Goal: Answer question/provide support

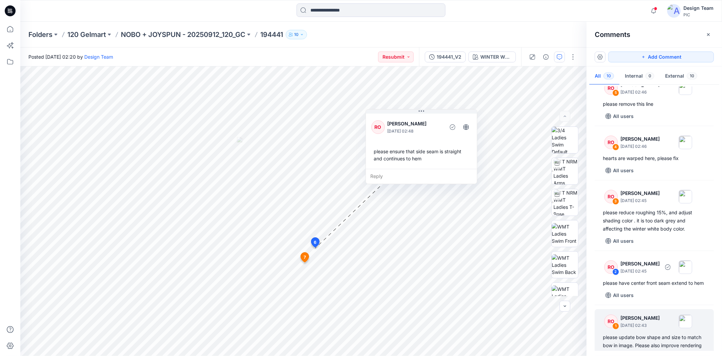
scroll to position [358, 0]
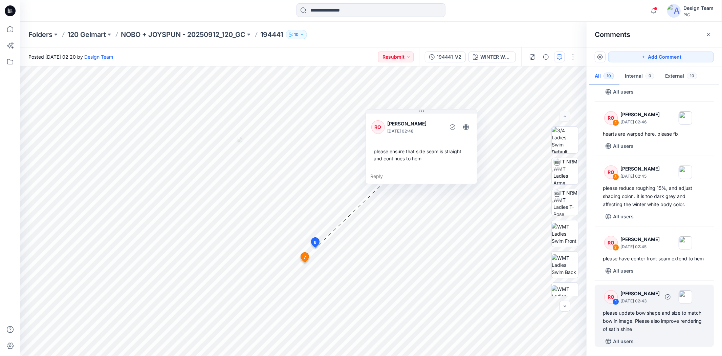
click at [657, 313] on div "please update bow shape and size to match bow in image. Please also improve ren…" at bounding box center [654, 320] width 103 height 24
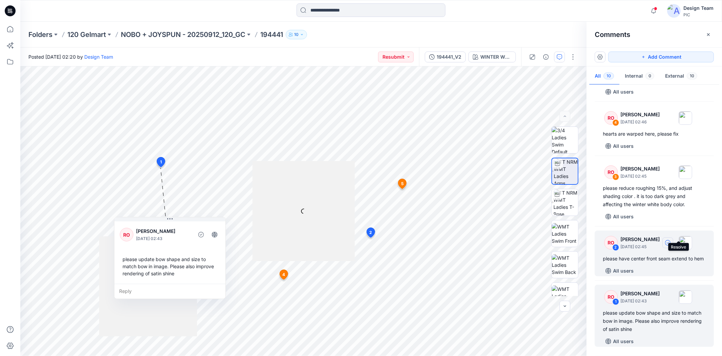
click at [673, 239] on button "button" at bounding box center [668, 242] width 11 height 11
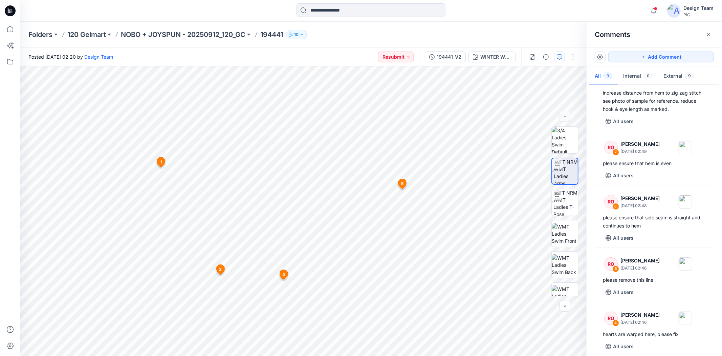
scroll to position [296, 0]
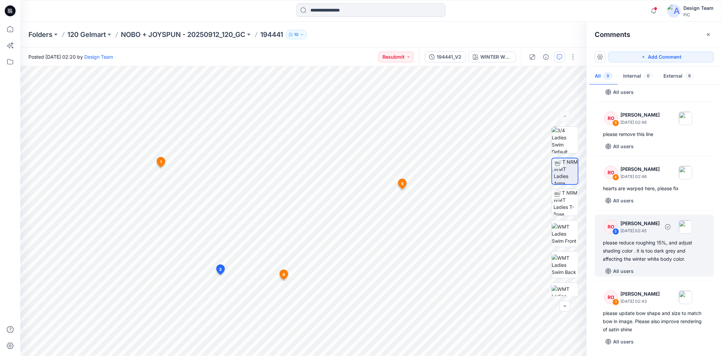
click at [638, 261] on div "please reduce roughing 15%, and adjust shading color . it is too dark grey and …" at bounding box center [654, 250] width 103 height 24
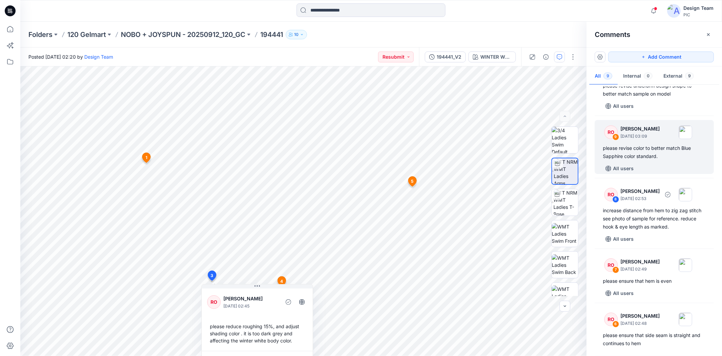
scroll to position [33, 0]
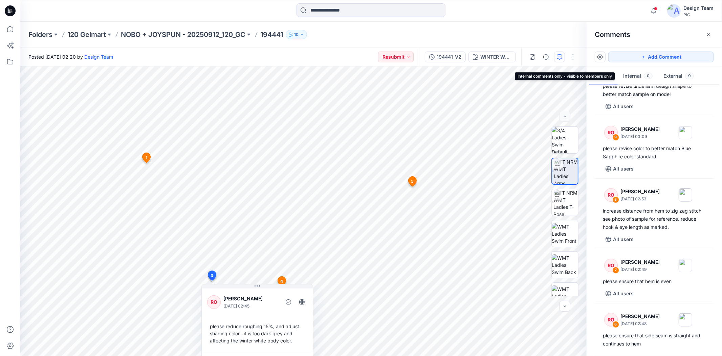
click at [638, 73] on button "Internal 0" at bounding box center [638, 76] width 40 height 17
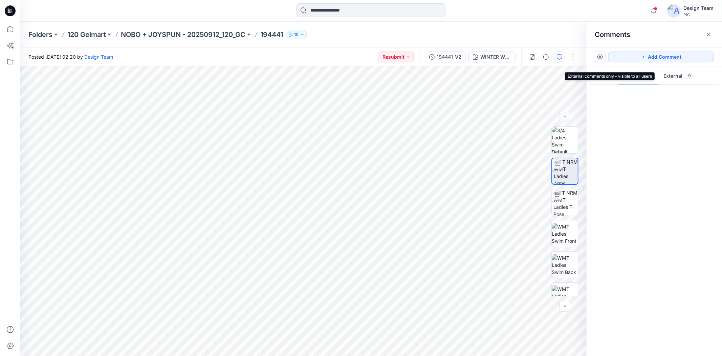
click at [670, 74] on button "External 9" at bounding box center [678, 76] width 41 height 17
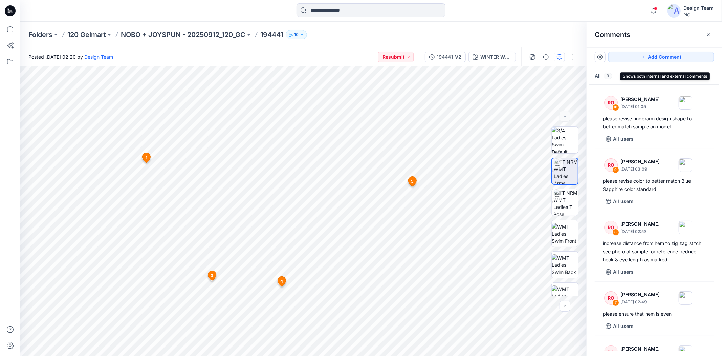
click at [596, 75] on button "All 9" at bounding box center [604, 76] width 28 height 17
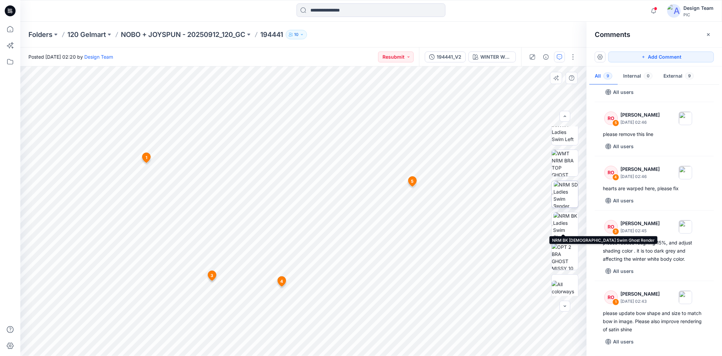
scroll to position [169, 0]
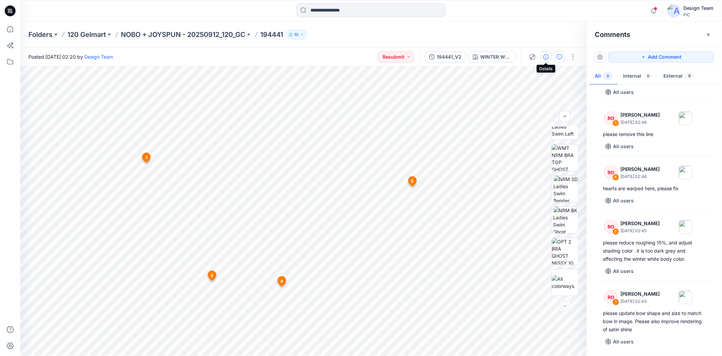
click at [543, 56] on button "button" at bounding box center [546, 56] width 11 height 11
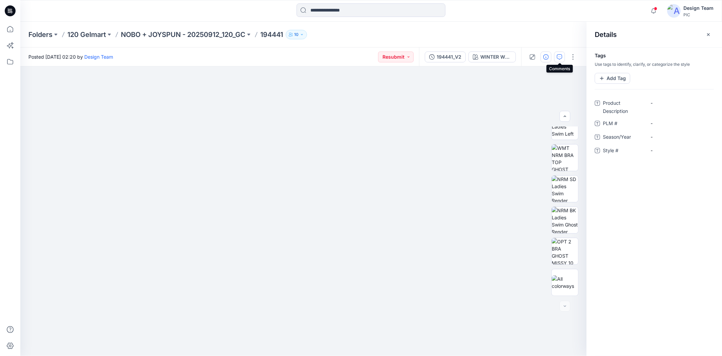
click at [561, 55] on icon "button" at bounding box center [559, 56] width 5 height 5
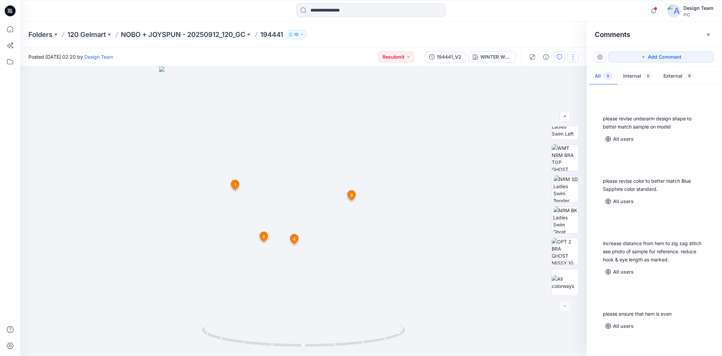
click at [574, 58] on button "button" at bounding box center [573, 56] width 11 height 11
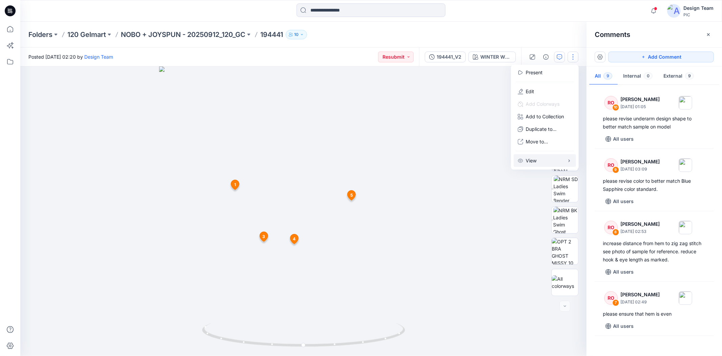
click at [551, 165] on button "View" at bounding box center [545, 160] width 62 height 13
click at [580, 70] on div at bounding box center [303, 210] width 566 height 289
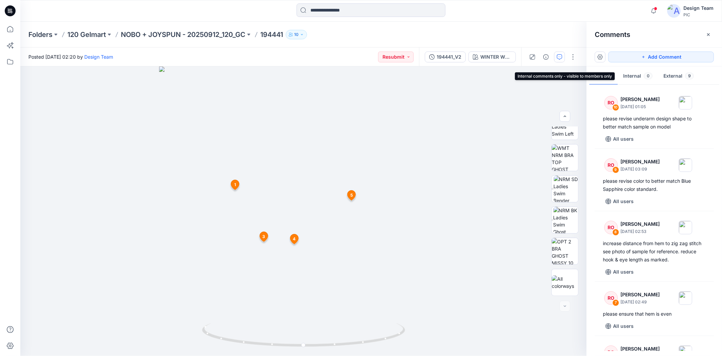
click at [642, 76] on button "Internal 0" at bounding box center [638, 76] width 40 height 17
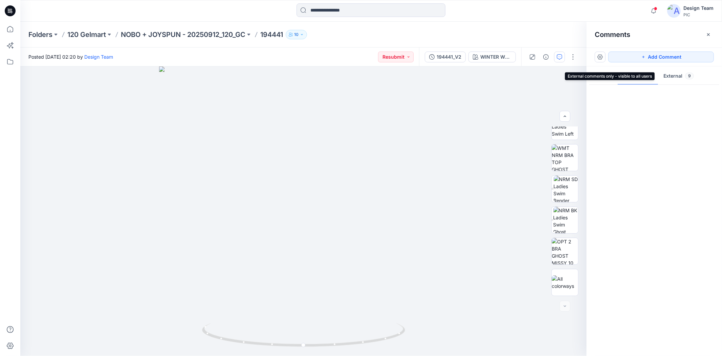
click at [679, 77] on button "External 9" at bounding box center [678, 76] width 41 height 17
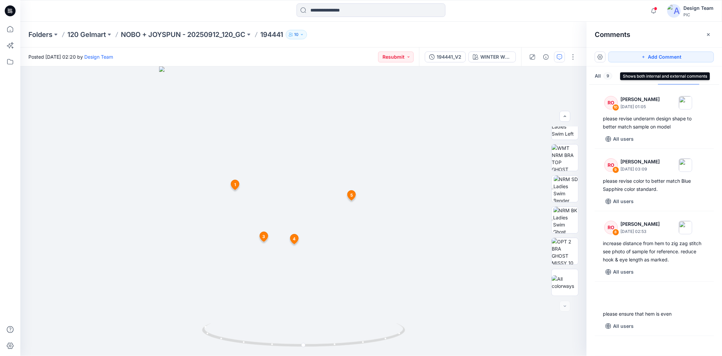
click at [600, 78] on button "All 9" at bounding box center [604, 76] width 28 height 17
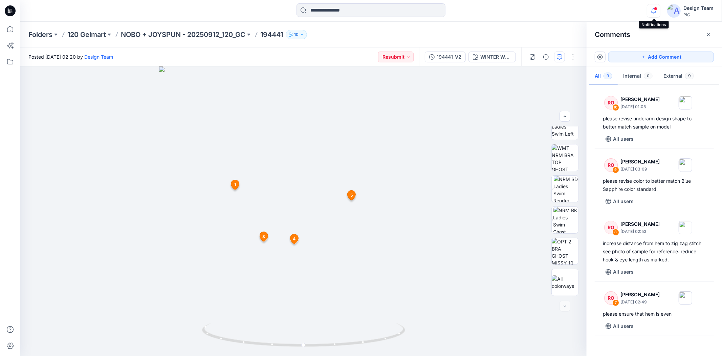
click at [659, 8] on icon "button" at bounding box center [653, 11] width 13 height 14
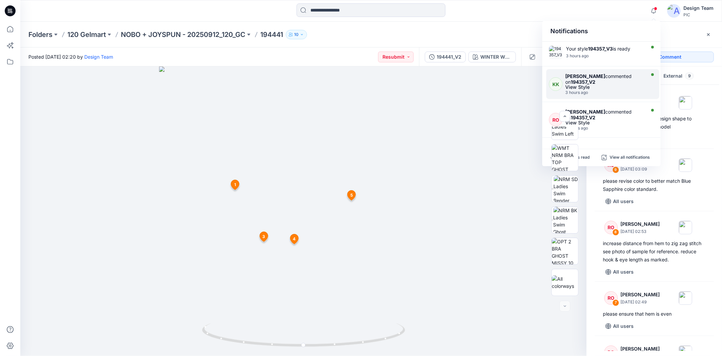
click at [636, 87] on div "View Style" at bounding box center [604, 87] width 79 height 5
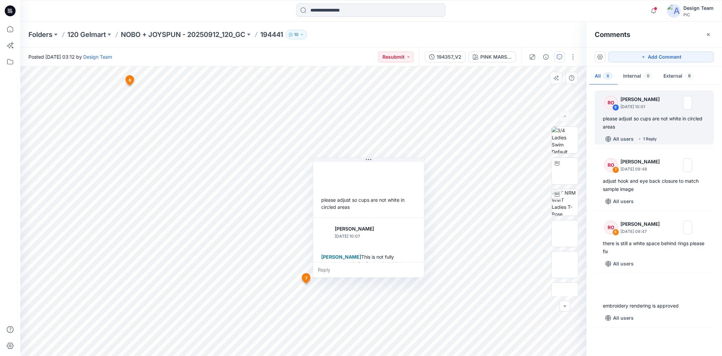
drag, startPoint x: 301, startPoint y: 261, endPoint x: 327, endPoint y: 221, distance: 48.1
click at [327, 225] on img at bounding box center [326, 232] width 14 height 14
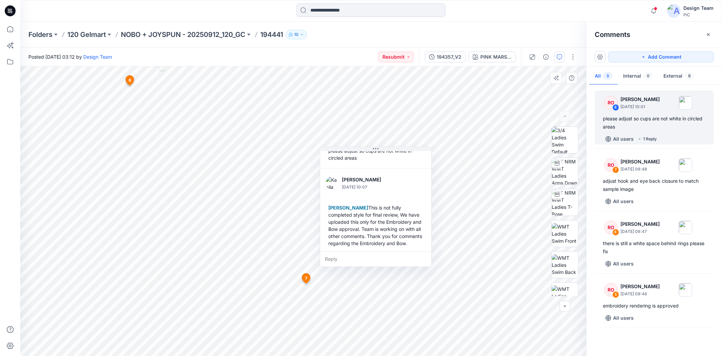
scroll to position [47, 0]
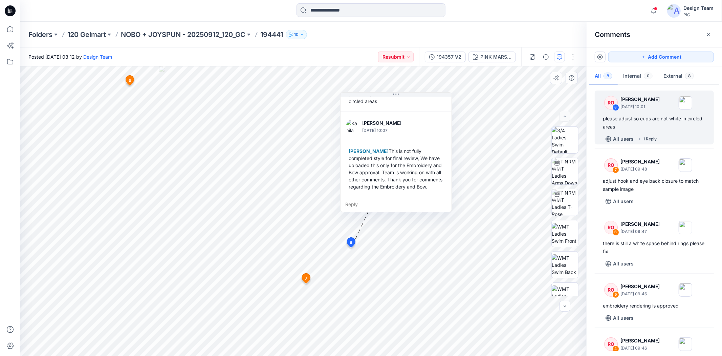
drag, startPoint x: 369, startPoint y: 244, endPoint x: 389, endPoint y: 190, distance: 58.2
click at [389, 190] on div "[PERSON_NAME] This is not fully completed style for final review, We have uploa…" at bounding box center [396, 169] width 100 height 48
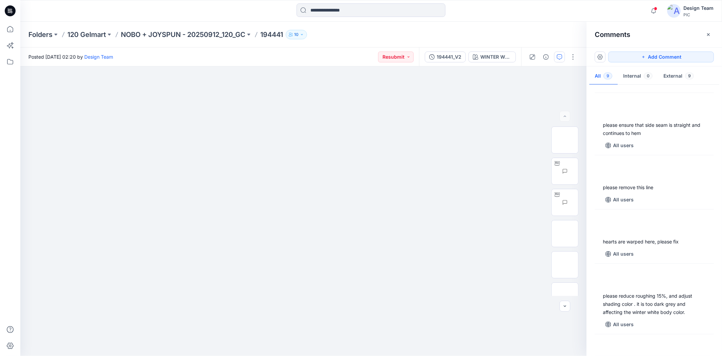
scroll to position [296, 0]
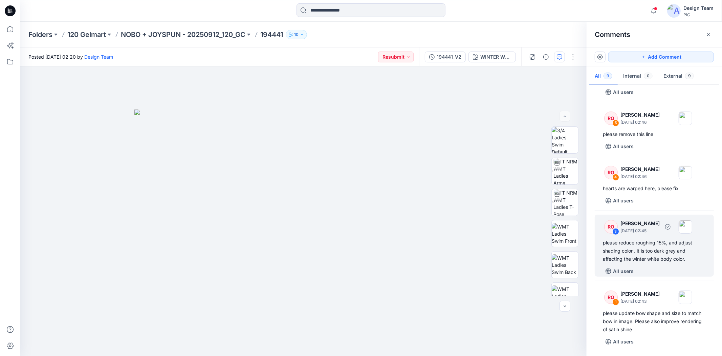
click at [648, 258] on div "please reduce roughing 15%, and adjust shading color . it is too dark grey and …" at bounding box center [654, 250] width 103 height 24
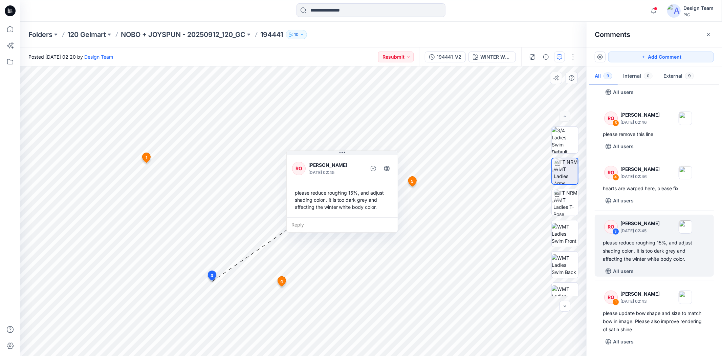
drag, startPoint x: 239, startPoint y: 317, endPoint x: 324, endPoint y: 184, distance: 158.2
click at [324, 184] on div "RO [PERSON_NAME] [DATE] 02:45 please reduce roughing 15%, and adjust shading co…" at bounding box center [342, 185] width 111 height 64
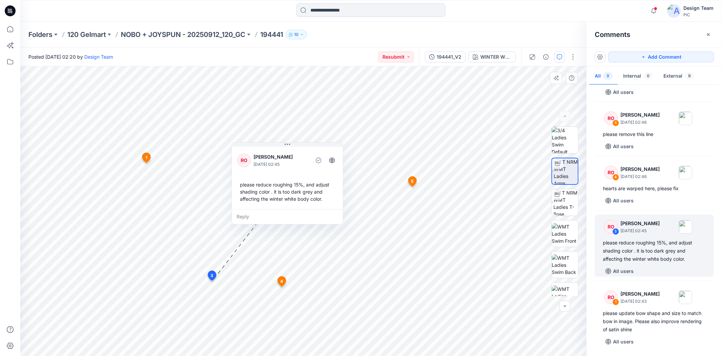
drag, startPoint x: 302, startPoint y: 183, endPoint x: 249, endPoint y: 175, distance: 54.4
click at [249, 175] on div "RO [PERSON_NAME] [DATE] 02:45 please reduce roughing 15%, and adjust shading co…" at bounding box center [287, 177] width 111 height 64
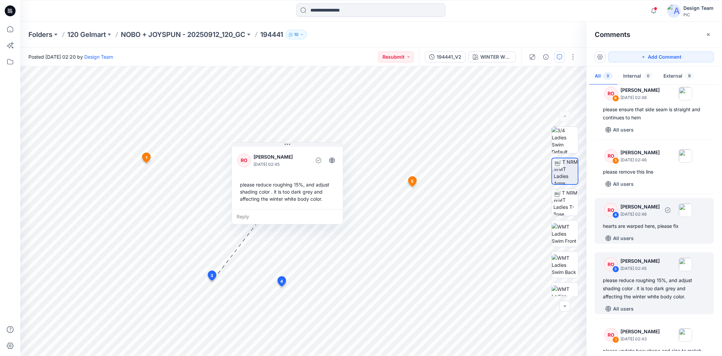
click at [655, 238] on div "All users" at bounding box center [658, 238] width 111 height 11
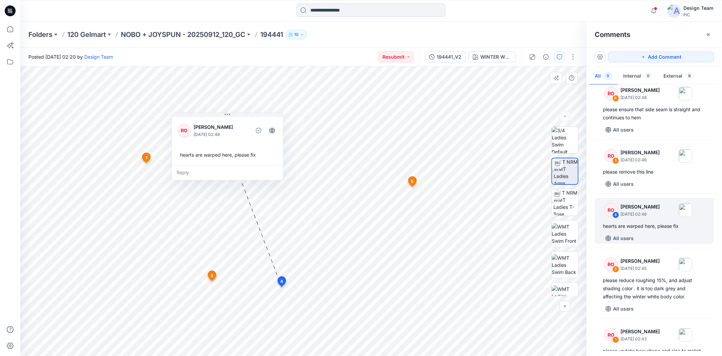
drag, startPoint x: 289, startPoint y: 190, endPoint x: 223, endPoint y: 155, distance: 75.0
click at [223, 155] on div "hearts are warped here, please fix" at bounding box center [227, 154] width 100 height 13
drag, startPoint x: 223, startPoint y: 155, endPoint x: 224, endPoint y: 158, distance: 3.5
click at [224, 158] on div "hearts are warped here, please fix" at bounding box center [228, 158] width 100 height 13
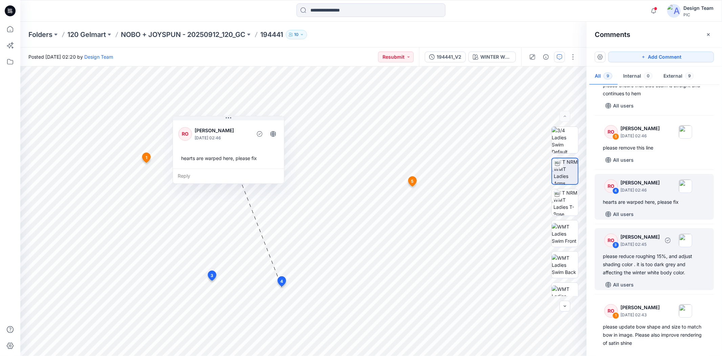
scroll to position [296, 0]
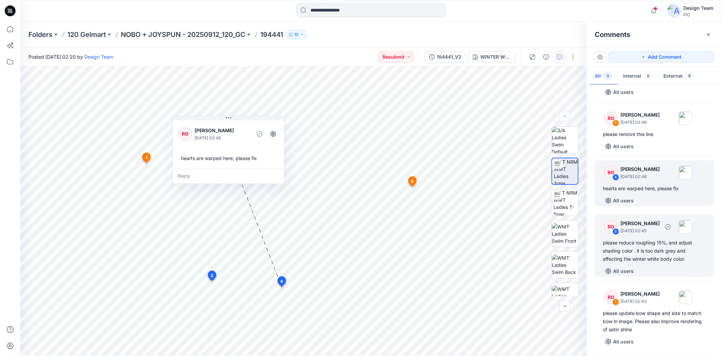
click at [659, 265] on div "All users" at bounding box center [658, 270] width 111 height 11
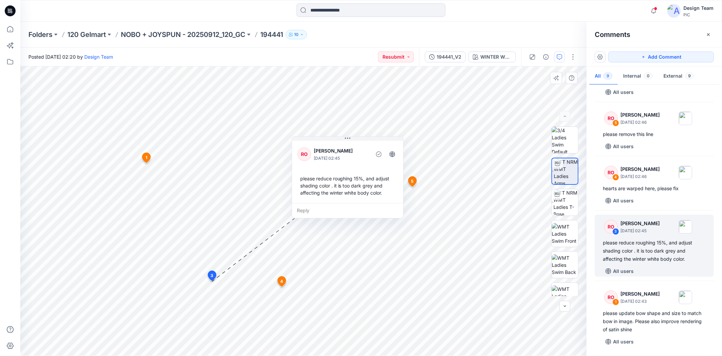
drag, startPoint x: 261, startPoint y: 303, endPoint x: 351, endPoint y: 156, distance: 173.1
click at [351, 156] on p "[DATE] 02:45" at bounding box center [341, 158] width 55 height 7
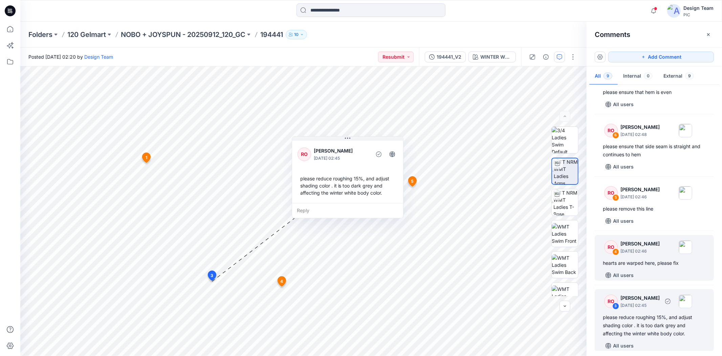
scroll to position [221, 0]
click at [651, 258] on div "RO 4 [PERSON_NAME] [DATE] 02:46 hearts are warped here, please fix All users" at bounding box center [654, 258] width 119 height 46
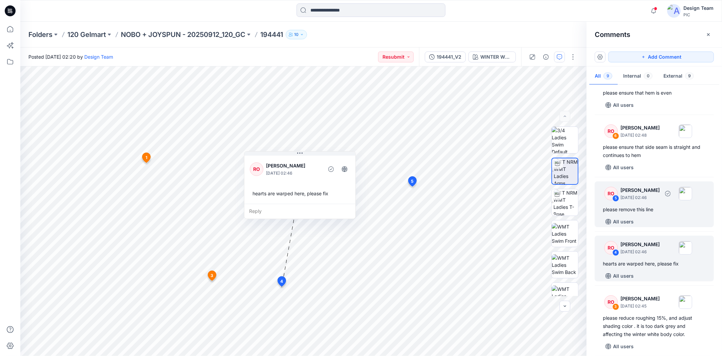
click at [654, 218] on div "All users" at bounding box center [658, 221] width 111 height 11
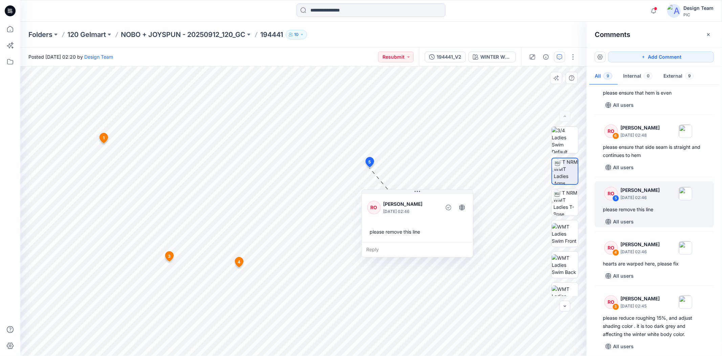
drag, startPoint x: 393, startPoint y: 239, endPoint x: 400, endPoint y: 224, distance: 16.4
click at [400, 224] on div "RO [PERSON_NAME] [DATE] 02:46 please remove this line" at bounding box center [417, 216] width 111 height 49
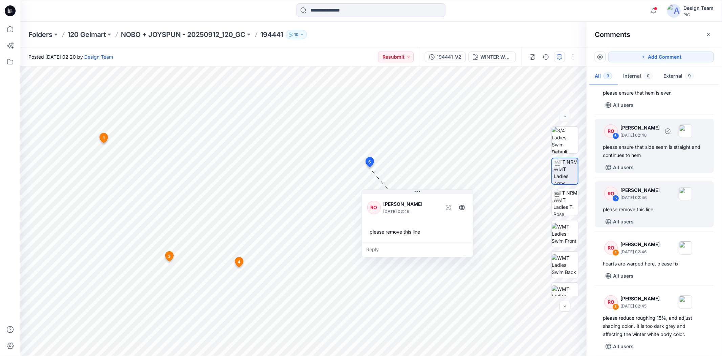
click at [661, 155] on div "please ensure that side seam is straight and continues to hem" at bounding box center [654, 151] width 103 height 16
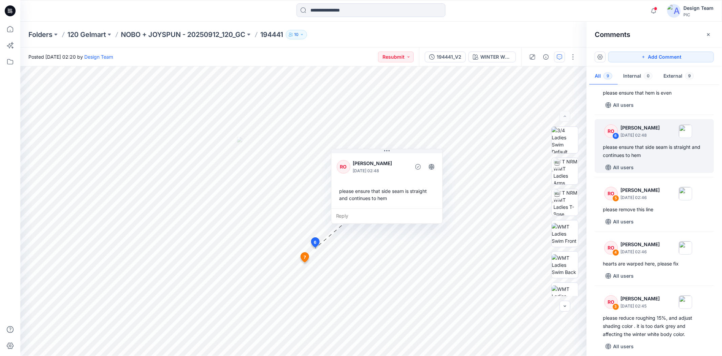
scroll to position [183, 0]
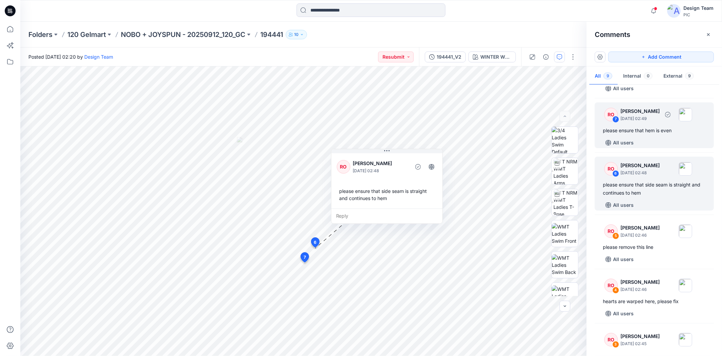
click at [655, 137] on div "All users" at bounding box center [658, 142] width 111 height 11
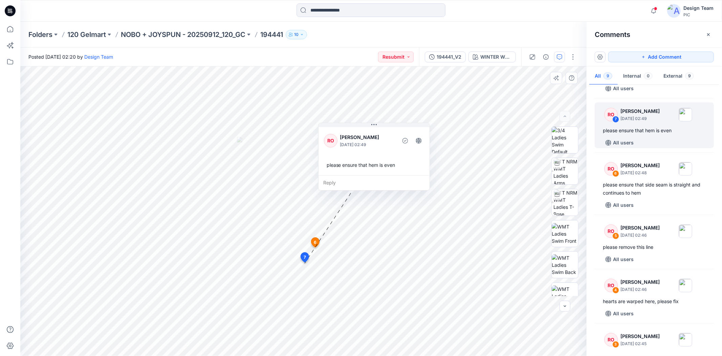
drag, startPoint x: 401, startPoint y: 180, endPoint x: 394, endPoint y: 156, distance: 25.6
click at [394, 156] on div "RO [PERSON_NAME] [DATE] 02:49 please ensure that hem is even" at bounding box center [374, 150] width 111 height 49
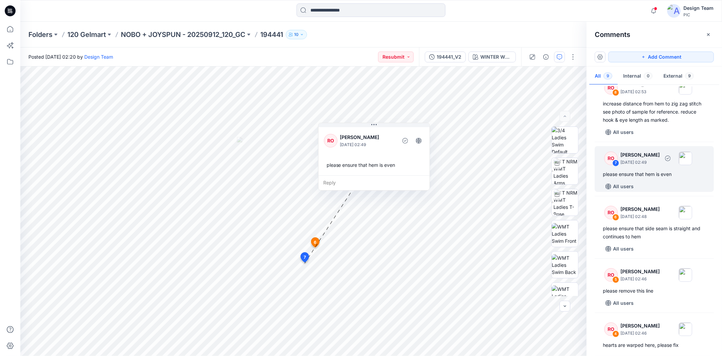
scroll to position [70, 0]
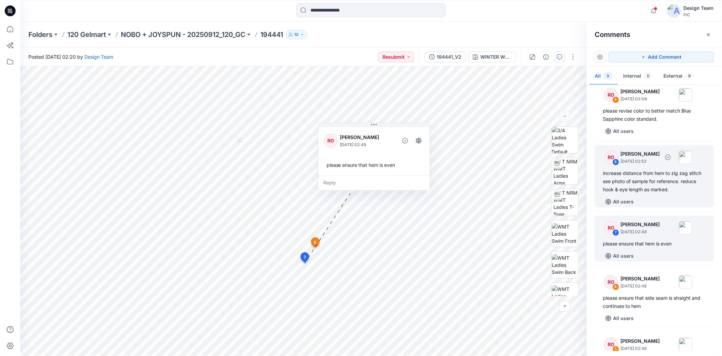
click at [655, 197] on div "All users" at bounding box center [658, 201] width 111 height 11
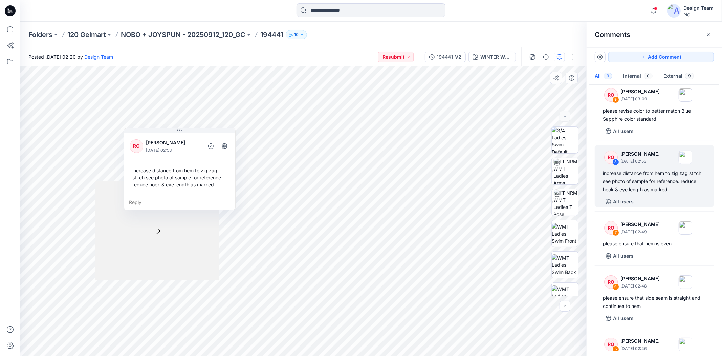
drag, startPoint x: 184, startPoint y: 181, endPoint x: 185, endPoint y: 171, distance: 9.5
click at [185, 171] on div "increase distance from hem to zig zag stitch see photo of sample for reference.…" at bounding box center [180, 177] width 100 height 27
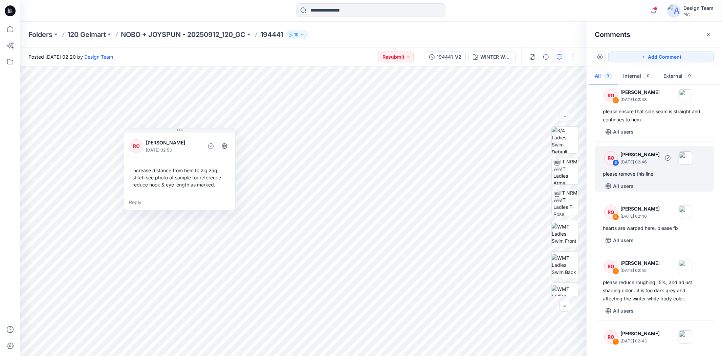
scroll to position [296, 0]
